Goal: Task Accomplishment & Management: Manage account settings

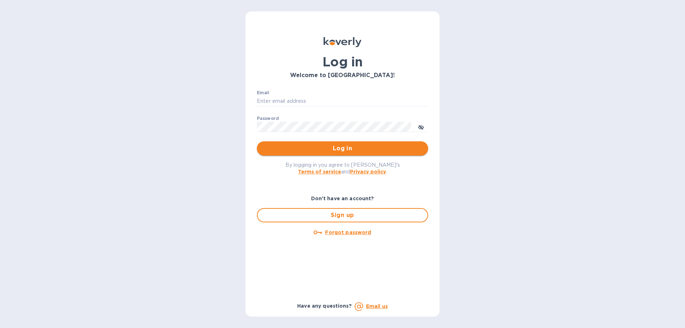
click at [288, 147] on span "Log in" at bounding box center [343, 148] width 160 height 9
click at [296, 104] on input "Email" at bounding box center [342, 101] width 171 height 11
click at [308, 104] on input "Email" at bounding box center [342, 101] width 171 height 11
type input "shimon@aimoh.com"
click at [342, 148] on span "Log in" at bounding box center [343, 148] width 160 height 9
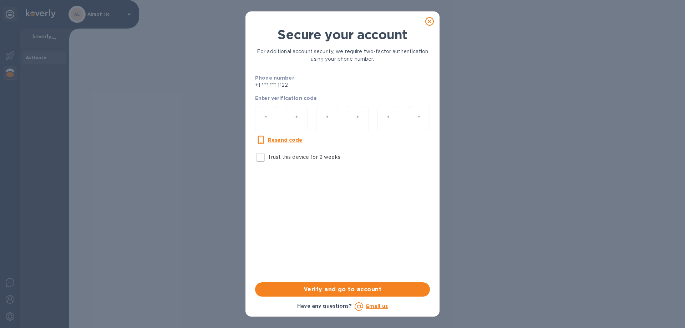
click at [276, 118] on div at bounding box center [266, 118] width 22 height 25
type input "3"
type input "8"
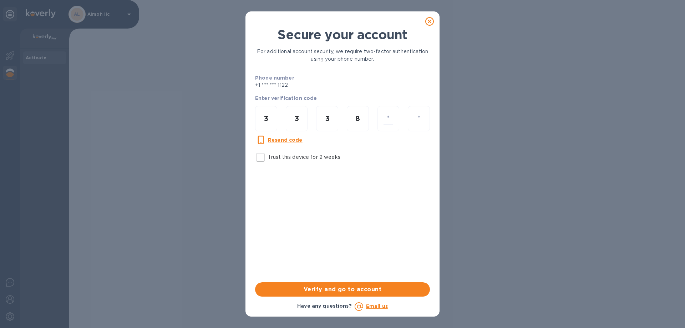
type input "8"
type input "6"
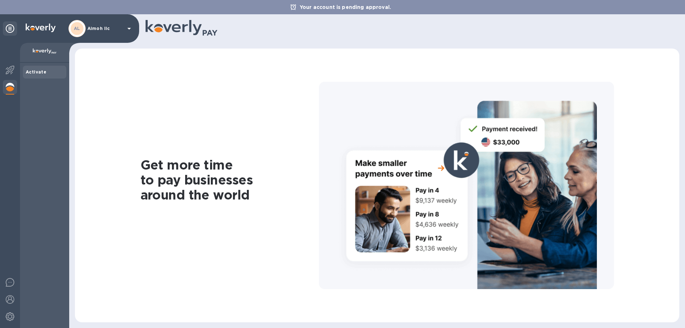
click at [46, 54] on p at bounding box center [45, 52] width 38 height 7
click at [41, 77] on div "Activate" at bounding box center [45, 72] width 44 height 13
click at [42, 73] on b "Activate" at bounding box center [36, 71] width 21 height 5
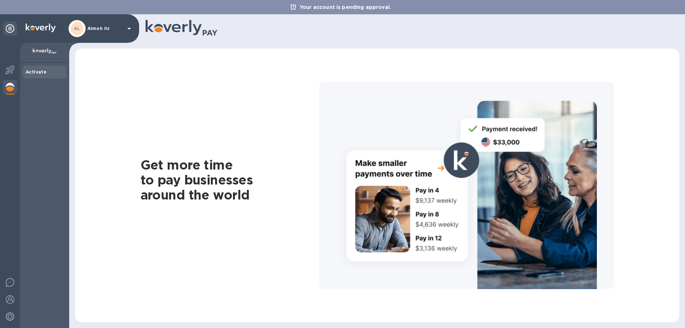
click at [42, 73] on b "Activate" at bounding box center [36, 71] width 21 height 5
click at [39, 51] on img at bounding box center [45, 52] width 24 height 6
click at [4, 65] on div at bounding box center [10, 71] width 14 height 16
